Goal: Transaction & Acquisition: Obtain resource

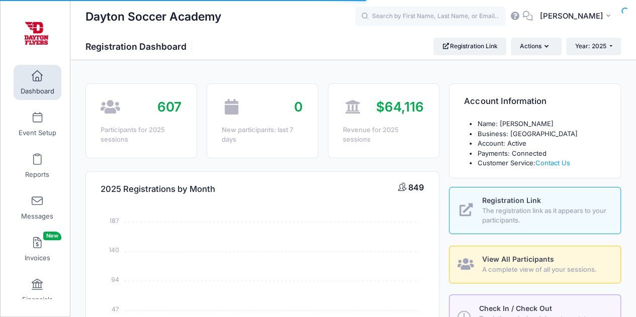
select select
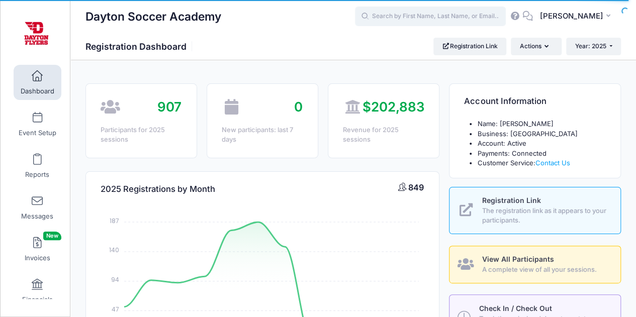
click at [477, 20] on input "text" at bounding box center [430, 17] width 151 height 20
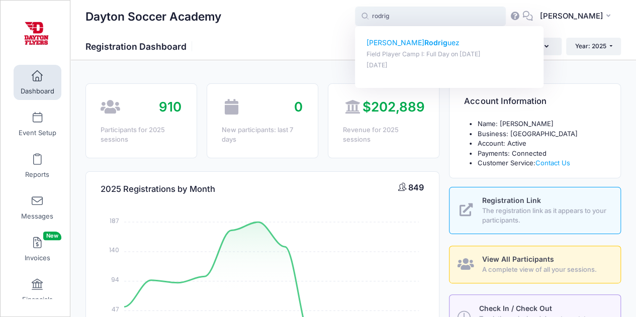
click at [438, 52] on p "Field Player Camp I: Full Day on Jun-16, 2025" at bounding box center [449, 55] width 166 height 10
type input "Hartley Rodriguez (Field Player Camp I: Full Day, Jun-16, 2025)"
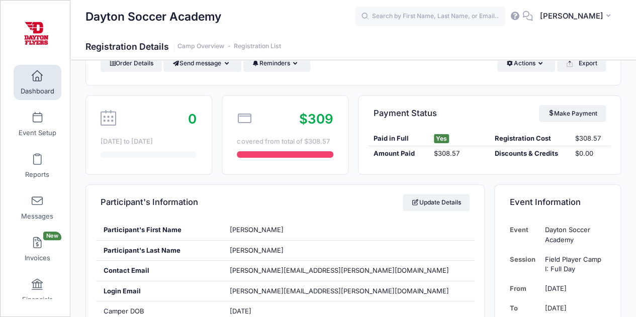
scroll to position [37, 0]
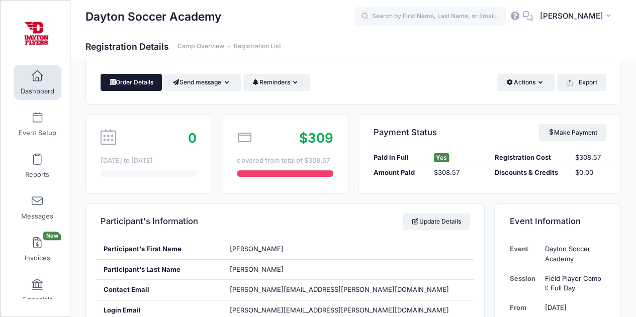
click at [145, 80] on link "Order Details" at bounding box center [130, 82] width 61 height 17
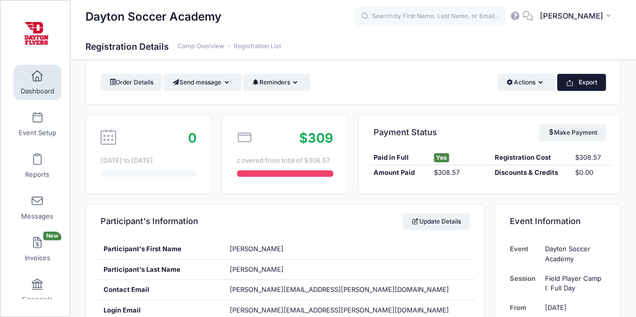
click at [594, 88] on button "Export" at bounding box center [581, 82] width 49 height 17
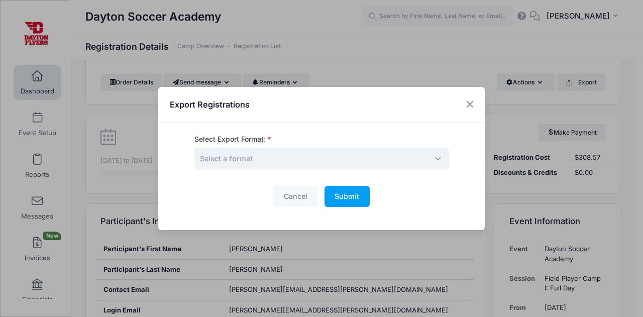
click at [388, 150] on span "Select a format" at bounding box center [321, 159] width 255 height 22
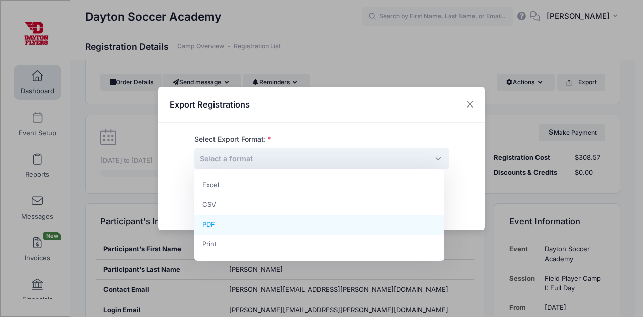
select select "pdf"
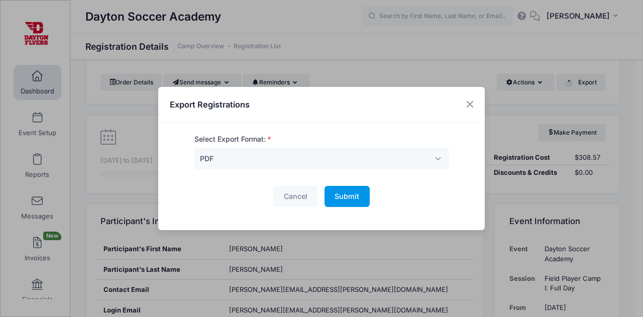
click at [354, 196] on span "Submit" at bounding box center [347, 196] width 25 height 9
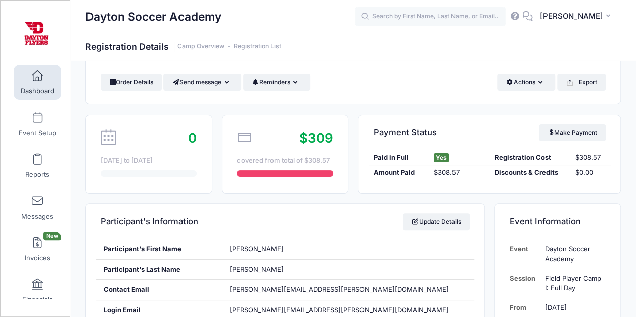
drag, startPoint x: 449, startPoint y: 15, endPoint x: 487, endPoint y: 55, distance: 55.4
click at [487, 55] on div "Dayton Soccer Academy Registration Details Camp Overview Registration List" at bounding box center [352, 47] width 565 height 28
